Goal: Task Accomplishment & Management: Manage account settings

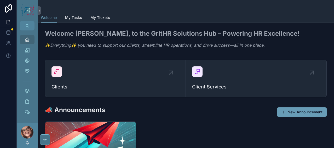
click at [95, 13] on div "scrollable content" at bounding box center [186, 6] width 290 height 13
click at [82, 20] on span "My Tasks" at bounding box center [73, 17] width 17 height 5
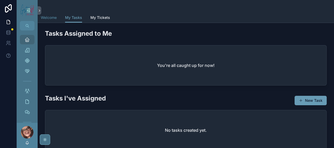
click at [57, 20] on span "Welcome" at bounding box center [49, 17] width 16 height 5
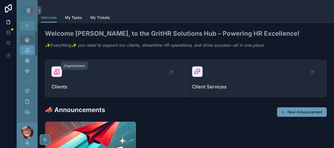
click at [30, 53] on icon "scrollable content" at bounding box center [27, 49] width 5 height 5
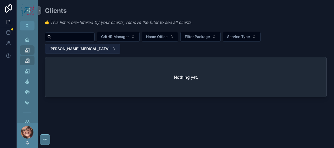
click at [110, 51] on span "[PERSON_NAME]" at bounding box center [79, 48] width 60 height 5
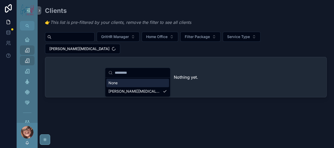
click at [126, 87] on div "None" at bounding box center [137, 82] width 63 height 8
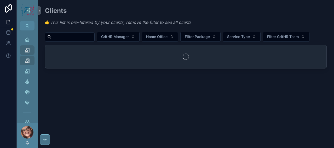
click at [91, 41] on input "scrollable content" at bounding box center [73, 36] width 43 height 7
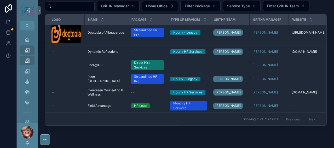
scroll to position [30, 0]
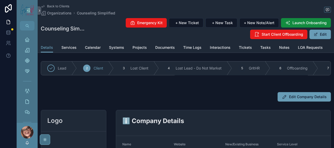
click at [69, 6] on span "Back to Clients" at bounding box center [58, 6] width 22 height 4
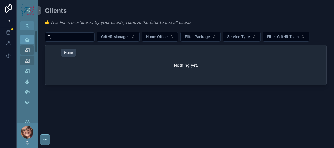
click at [31, 44] on div "Home" at bounding box center [27, 39] width 8 height 8
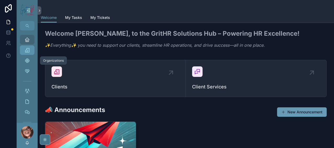
click at [30, 53] on icon "scrollable content" at bounding box center [27, 49] width 5 height 5
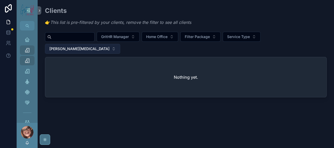
click at [110, 51] on span "[PERSON_NAME]" at bounding box center [79, 48] width 60 height 5
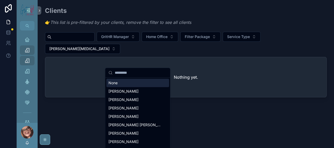
click at [118, 83] on div "None" at bounding box center [137, 82] width 63 height 8
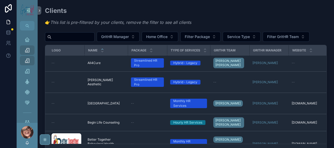
scroll to position [23, 0]
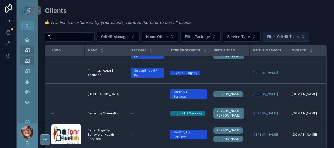
click at [267, 39] on span "Filter GritHR Team" at bounding box center [283, 36] width 32 height 5
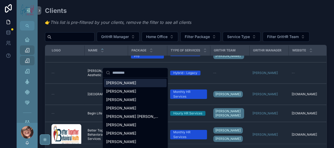
click at [129, 85] on span "[PERSON_NAME]" at bounding box center [121, 82] width 30 height 5
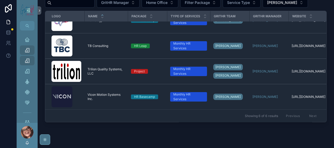
scroll to position [36, 0]
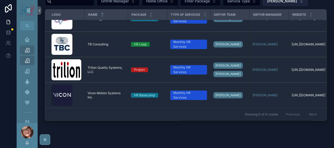
click at [267, 4] on span "[PERSON_NAME]" at bounding box center [282, 0] width 30 height 5
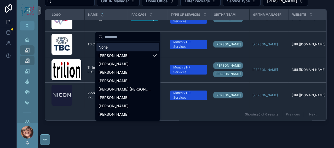
click at [109, 51] on div "None" at bounding box center [128, 47] width 63 height 8
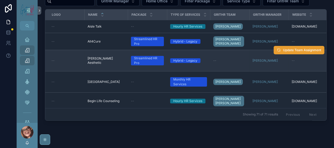
click at [283, 52] on span "Update Team Assignment" at bounding box center [302, 50] width 38 height 4
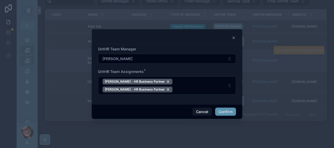
click at [236, 116] on button "Confirm" at bounding box center [225, 111] width 21 height 8
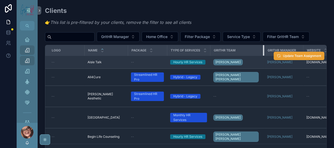
drag, startPoint x: 270, startPoint y: 77, endPoint x: 284, endPoint y: 83, distance: 15.5
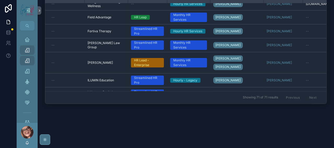
scroll to position [321, 0]
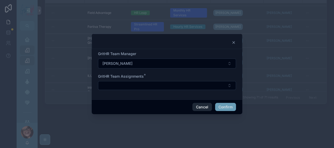
click at [212, 111] on button "Cancel" at bounding box center [201, 107] width 19 height 8
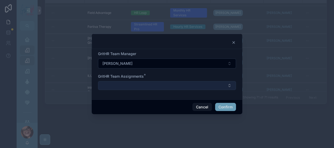
click at [145, 87] on button "Select Button" at bounding box center [167, 85] width 138 height 9
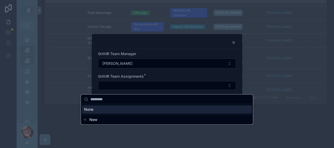
click at [300, 119] on div at bounding box center [167, 74] width 334 height 148
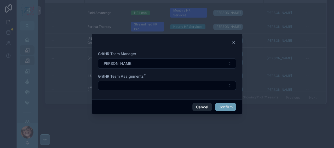
click at [212, 111] on button "Cancel" at bounding box center [201, 107] width 19 height 8
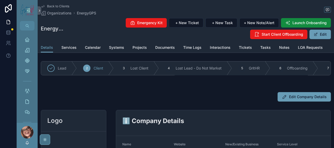
click at [69, 7] on span "Back to Clients" at bounding box center [58, 6] width 22 height 4
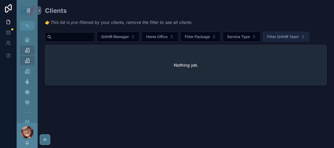
click at [267, 39] on span "Filter GritHR Team" at bounding box center [283, 36] width 32 height 5
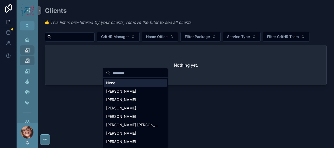
click at [111, 84] on div "None" at bounding box center [135, 82] width 63 height 8
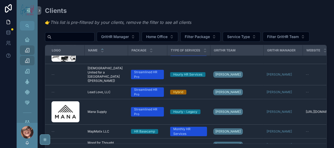
scroll to position [644, 0]
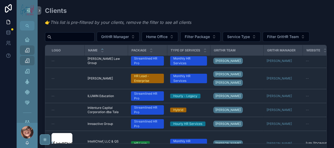
scroll to position [364, 0]
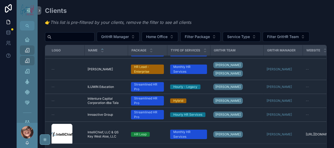
click at [76, 41] on input "scrollable content" at bounding box center [73, 36] width 43 height 7
type input "******"
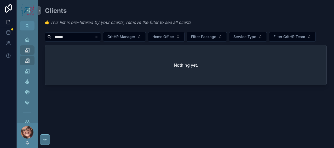
click at [99, 39] on icon "Clear" at bounding box center [96, 37] width 4 height 4
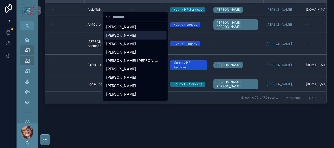
click at [123, 38] on span "[PERSON_NAME]" at bounding box center [121, 35] width 30 height 5
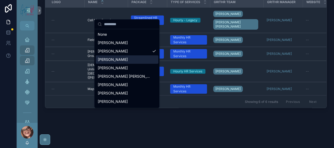
click at [121, 64] on div "[PERSON_NAME]" at bounding box center [127, 59] width 63 height 8
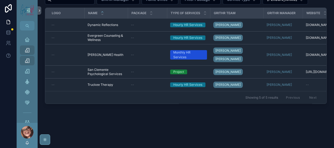
scroll to position [19, 0]
drag, startPoint x: 288, startPoint y: 130, endPoint x: 280, endPoint y: 134, distance: 9.5
click at [280, 134] on div "Clients 👉 This list is pre-filtered by your clients, remove the filter to see a…" at bounding box center [186, 51] width 297 height 176
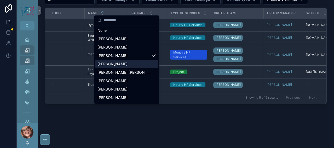
click at [119, 68] on div "[PERSON_NAME]" at bounding box center [126, 64] width 63 height 8
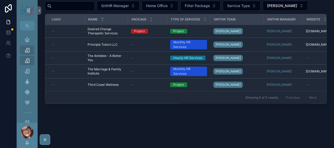
scroll to position [14, 0]
click at [267, 8] on span "[PERSON_NAME]" at bounding box center [282, 5] width 30 height 5
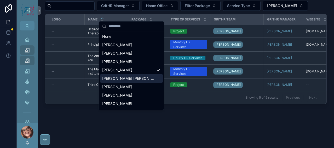
click at [128, 81] on span "[PERSON_NAME] [PERSON_NAME]" at bounding box center [128, 78] width 52 height 5
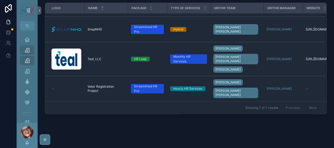
scroll to position [129, 0]
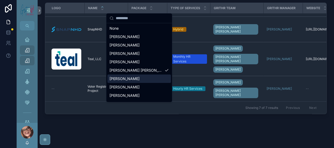
click at [129, 81] on span "[PERSON_NAME]" at bounding box center [125, 78] width 30 height 5
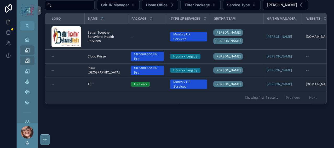
scroll to position [51, 0]
click at [267, 6] on span "[PERSON_NAME]" at bounding box center [282, 4] width 30 height 5
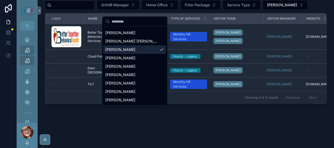
scroll to position [56, 0]
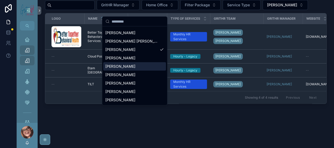
click at [135, 64] on span "[PERSON_NAME]" at bounding box center [120, 66] width 30 height 5
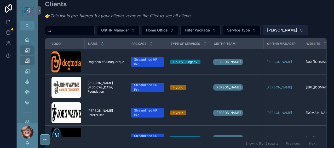
click at [267, 33] on span "[PERSON_NAME]" at bounding box center [282, 29] width 30 height 5
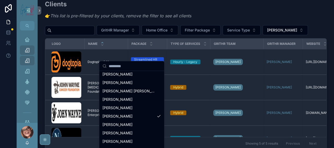
scroll to position [30, 0]
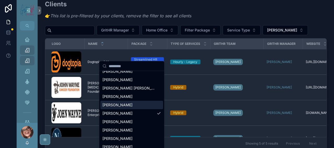
click at [138, 109] on div "[PERSON_NAME]" at bounding box center [131, 104] width 63 height 8
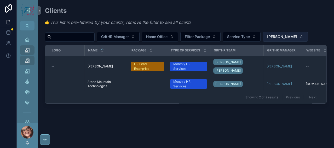
click at [267, 39] on span "[PERSON_NAME]" at bounding box center [282, 36] width 30 height 5
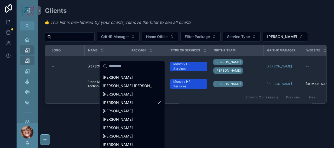
scroll to position [49, 0]
click at [133, 113] on span "[PERSON_NAME]" at bounding box center [118, 110] width 30 height 5
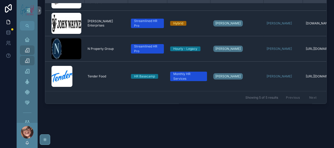
scroll to position [93, 0]
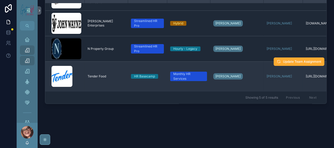
click at [101, 78] on span "Tender Food" at bounding box center [97, 76] width 19 height 4
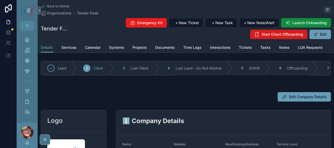
click at [262, 37] on span "Start Client Offboarding" at bounding box center [283, 34] width 42 height 5
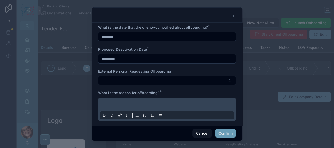
click at [135, 40] on input "*********" at bounding box center [167, 36] width 138 height 7
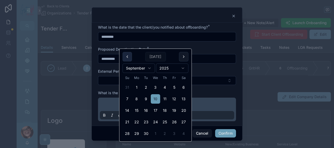
click at [129, 60] on button at bounding box center [127, 56] width 9 height 9
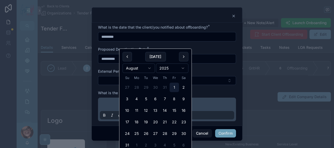
click at [179, 92] on button "1" at bounding box center [174, 86] width 9 height 9
click at [126, 61] on button at bounding box center [127, 56] width 9 height 9
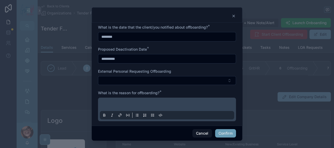
click at [114, 40] on input "********" at bounding box center [167, 36] width 138 height 7
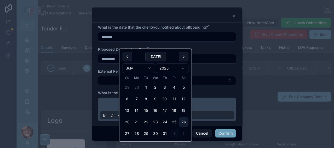
click at [189, 126] on button "26" at bounding box center [183, 121] width 9 height 9
drag, startPoint x: 275, startPoint y: 0, endPoint x: 108, endPoint y: 47, distance: 173.9
click at [182, 18] on div at bounding box center [167, 16] width 138 height 4
click at [108, 40] on input "*********" at bounding box center [167, 36] width 138 height 7
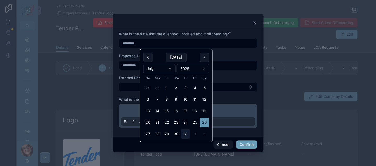
click at [190, 139] on button "31" at bounding box center [185, 133] width 9 height 9
type input "*********"
click at [253, 51] on form "**********" at bounding box center [188, 81] width 138 height 101
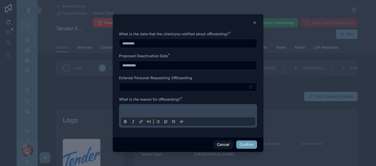
click at [138, 69] on input "**********" at bounding box center [188, 65] width 138 height 7
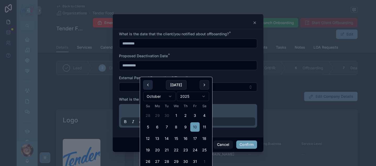
click at [150, 86] on button at bounding box center [147, 84] width 9 height 9
click at [161, 120] on button "1" at bounding box center [156, 115] width 9 height 9
click at [173, 116] on tbody "31 1 2 3 4 5 6 7 8 9 10 11 12 13 14 15 16 17 18 19 20 21 22 23 24 25 26 27 28 2…" at bounding box center [176, 138] width 66 height 58
click at [149, 85] on button at bounding box center [147, 84] width 9 height 9
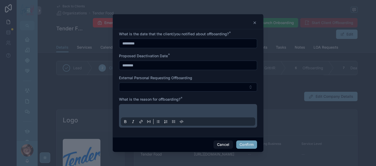
drag, startPoint x: 373, startPoint y: 25, endPoint x: 378, endPoint y: 37, distance: 12.8
click at [334, 37] on html "Home Organizations Onboarding Client Services Contacts Documents Meetings/Inter…" at bounding box center [188, 83] width 376 height 166
click at [170, 62] on input "********" at bounding box center [188, 65] width 138 height 7
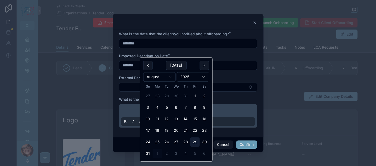
click at [200, 147] on button "29" at bounding box center [194, 141] width 9 height 9
type input "*********"
click at [251, 75] on div "External Personal Requesting Offboarding" at bounding box center [188, 77] width 138 height 5
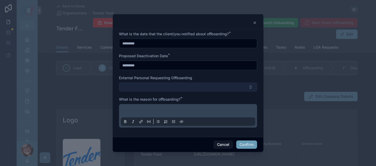
click at [157, 83] on button "Select Button" at bounding box center [188, 87] width 138 height 9
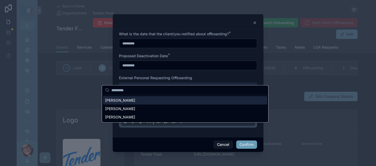
click at [177, 83] on button "Select Button" at bounding box center [188, 87] width 138 height 9
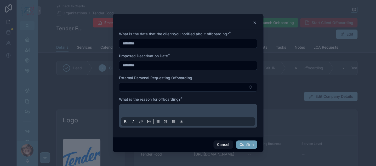
click at [150, 111] on p at bounding box center [189, 111] width 134 height 5
click at [257, 147] on button "Confirm" at bounding box center [246, 144] width 21 height 8
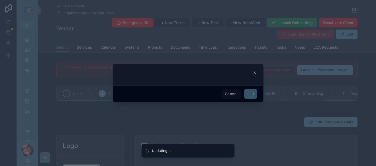
scroll to position [0, 0]
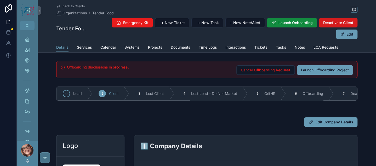
click at [323, 25] on span "Deactivate Client" at bounding box center [338, 22] width 30 height 5
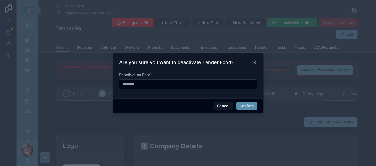
click at [254, 110] on button "Confirm" at bounding box center [246, 106] width 21 height 8
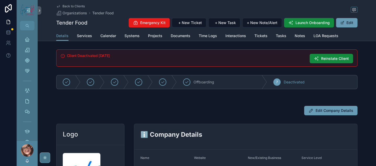
click at [77, 6] on span "Back to Clients" at bounding box center [74, 6] width 22 height 4
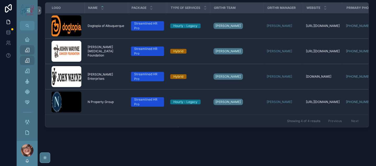
scroll to position [45, 0]
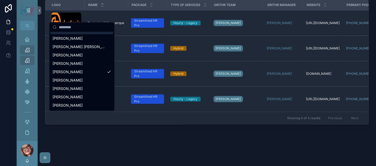
scroll to position [50, 0]
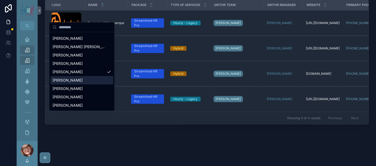
click at [89, 82] on div "[PERSON_NAME]" at bounding box center [81, 80] width 63 height 8
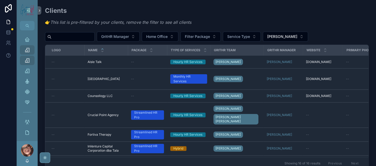
click at [76, 41] on input "scrollable content" at bounding box center [73, 36] width 43 height 7
click at [267, 39] on span "[PERSON_NAME]" at bounding box center [282, 36] width 30 height 5
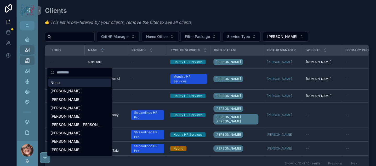
click at [73, 86] on div "None" at bounding box center [79, 82] width 63 height 8
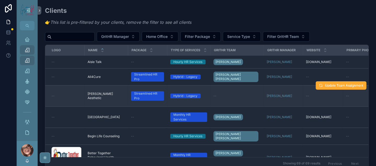
click at [112, 100] on span "Annie Aesthetic" at bounding box center [106, 96] width 37 height 8
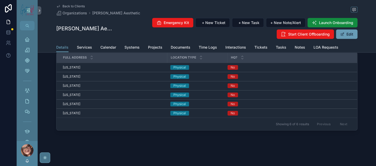
scroll to position [919, 0]
click at [88, 50] on span "Services" at bounding box center [84, 47] width 15 height 5
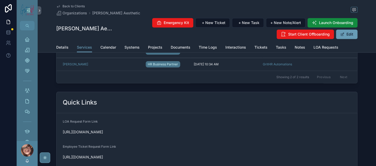
scroll to position [208, 0]
click at [64, 4] on div "Back to Clients Organizations Annie Aesthetic Annie Aesthetic Emergency Kit + N…" at bounding box center [206, 21] width 301 height 42
click at [65, 8] on span "Back to Clients" at bounding box center [74, 6] width 22 height 4
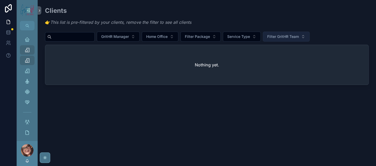
click at [267, 39] on span "Filter GritHR Team" at bounding box center [283, 36] width 32 height 5
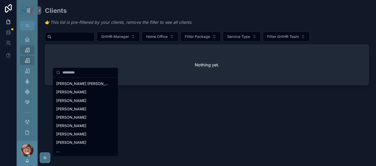
scroll to position [64, 0]
click at [72, 116] on span "[PERSON_NAME]" at bounding box center [71, 117] width 30 height 5
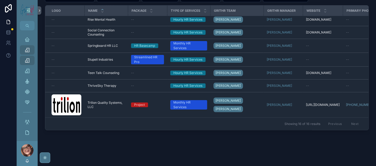
scroll to position [40, 0]
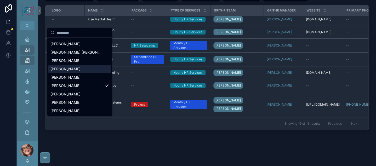
scroll to position [60, 0]
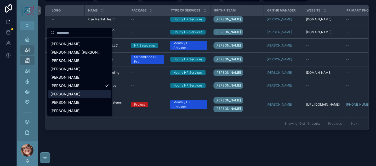
click at [86, 90] on div "[PERSON_NAME]" at bounding box center [79, 94] width 63 height 8
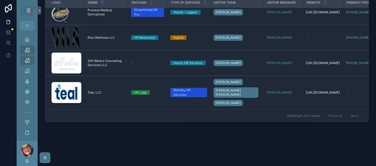
scroll to position [98, 0]
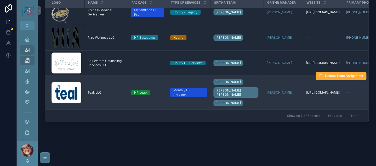
click at [343, 110] on td "[URL][DOMAIN_NAME] [URL][DOMAIN_NAME]" at bounding box center [323, 93] width 40 height 34
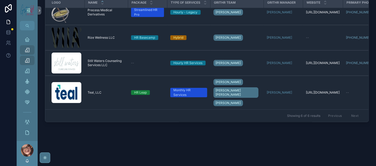
scroll to position [106, 0]
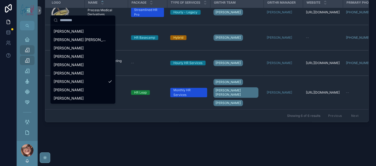
scroll to position [60, 0]
click at [84, 88] on span "[PERSON_NAME]" at bounding box center [69, 89] width 30 height 5
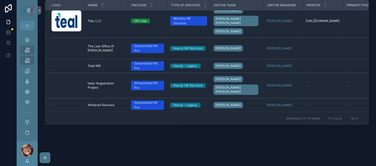
scroll to position [160, 0]
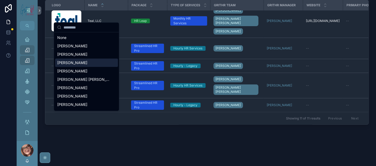
scroll to position [60, 0]
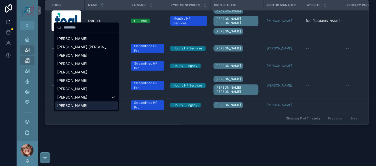
click at [98, 106] on div "[PERSON_NAME]" at bounding box center [86, 105] width 63 height 8
